Goal: Task Accomplishment & Management: Use online tool/utility

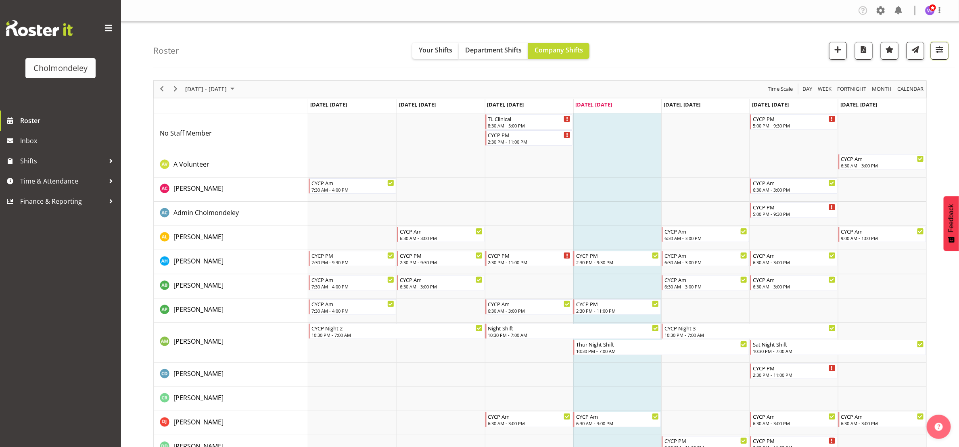
click at [938, 47] on span "button" at bounding box center [939, 49] width 10 height 10
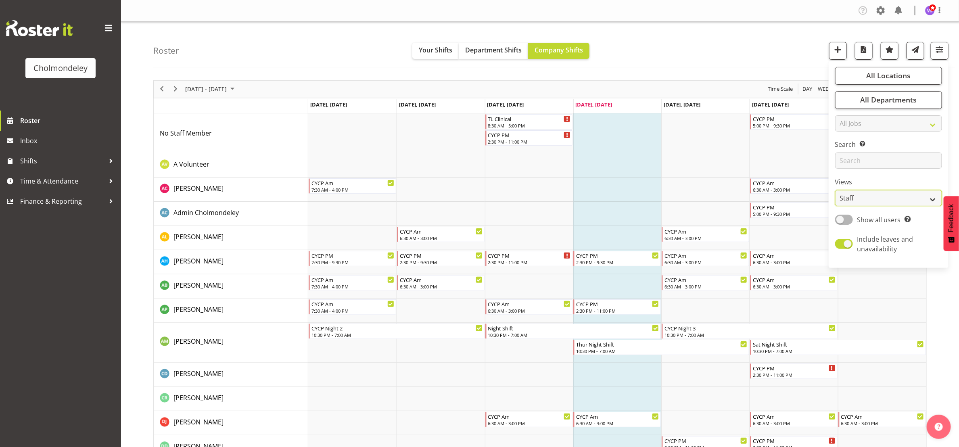
click at [931, 202] on select "Staff Role Shift - Horizontal Shift - Vertical Staff - Location" at bounding box center [888, 198] width 107 height 16
select select "shift"
click at [835, 190] on select "Staff Role Shift - Horizontal Shift - Vertical Staff - Location" at bounding box center [888, 198] width 107 height 16
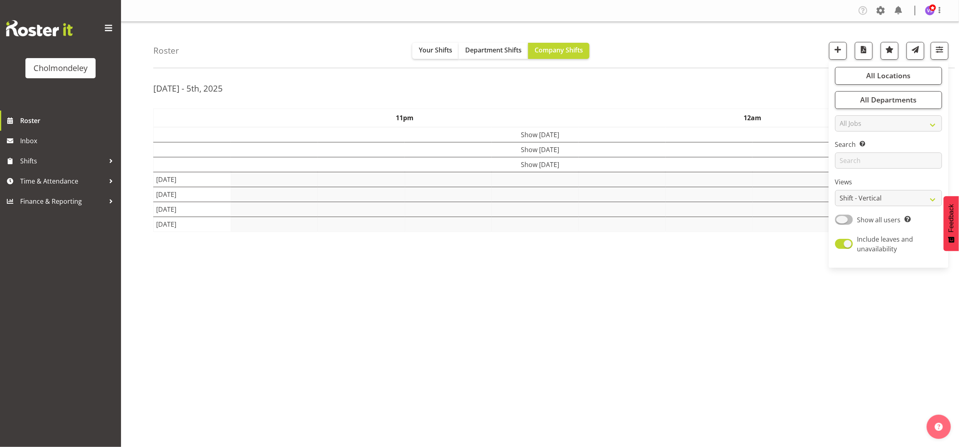
click at [845, 218] on span at bounding box center [844, 220] width 18 height 10
click at [840, 218] on input "Show all users Show only rostered employees" at bounding box center [837, 219] width 5 height 5
checkbox input "true"
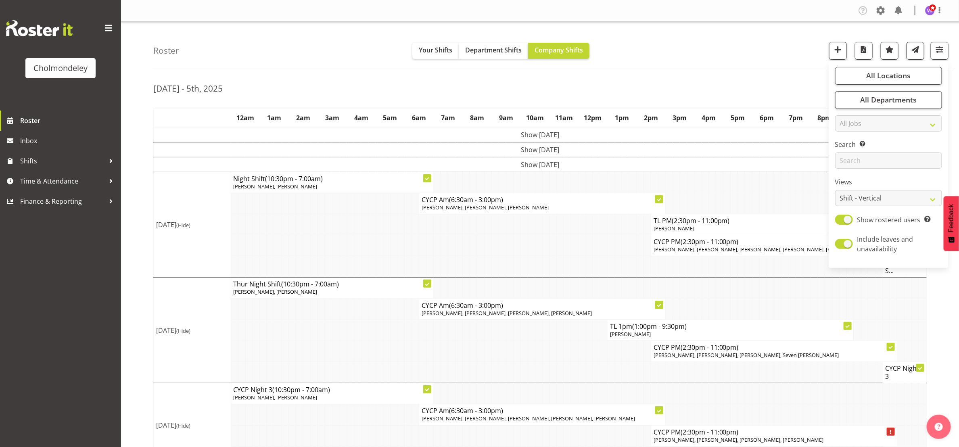
scroll to position [73, 0]
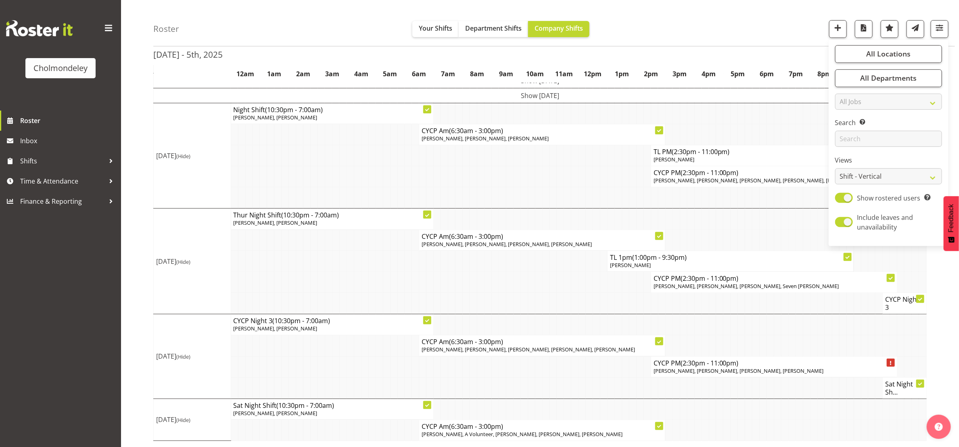
click at [538, 263] on td at bounding box center [538, 261] width 7 height 21
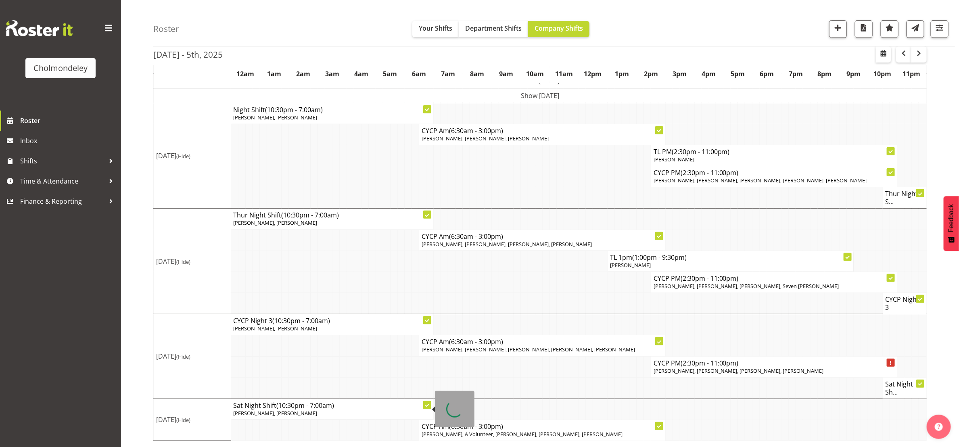
click at [350, 384] on td at bounding box center [350, 387] width 7 height 21
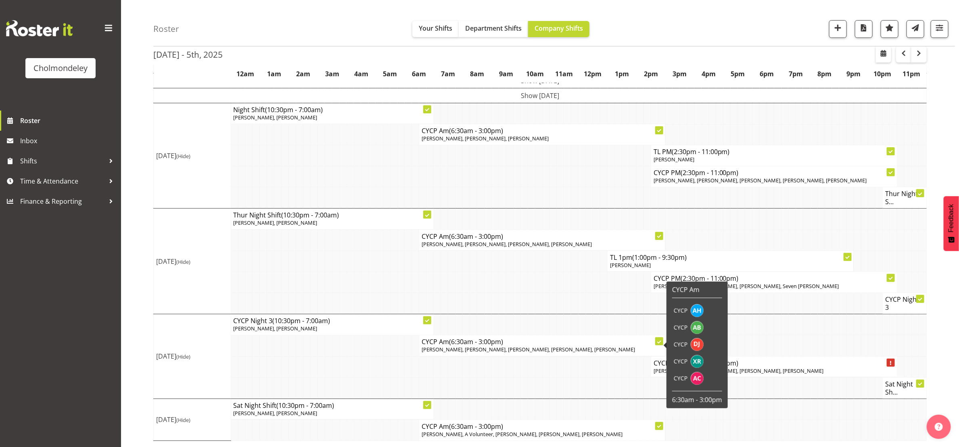
click at [540, 286] on td at bounding box center [538, 282] width 7 height 21
